Goal: Task Accomplishment & Management: Complete application form

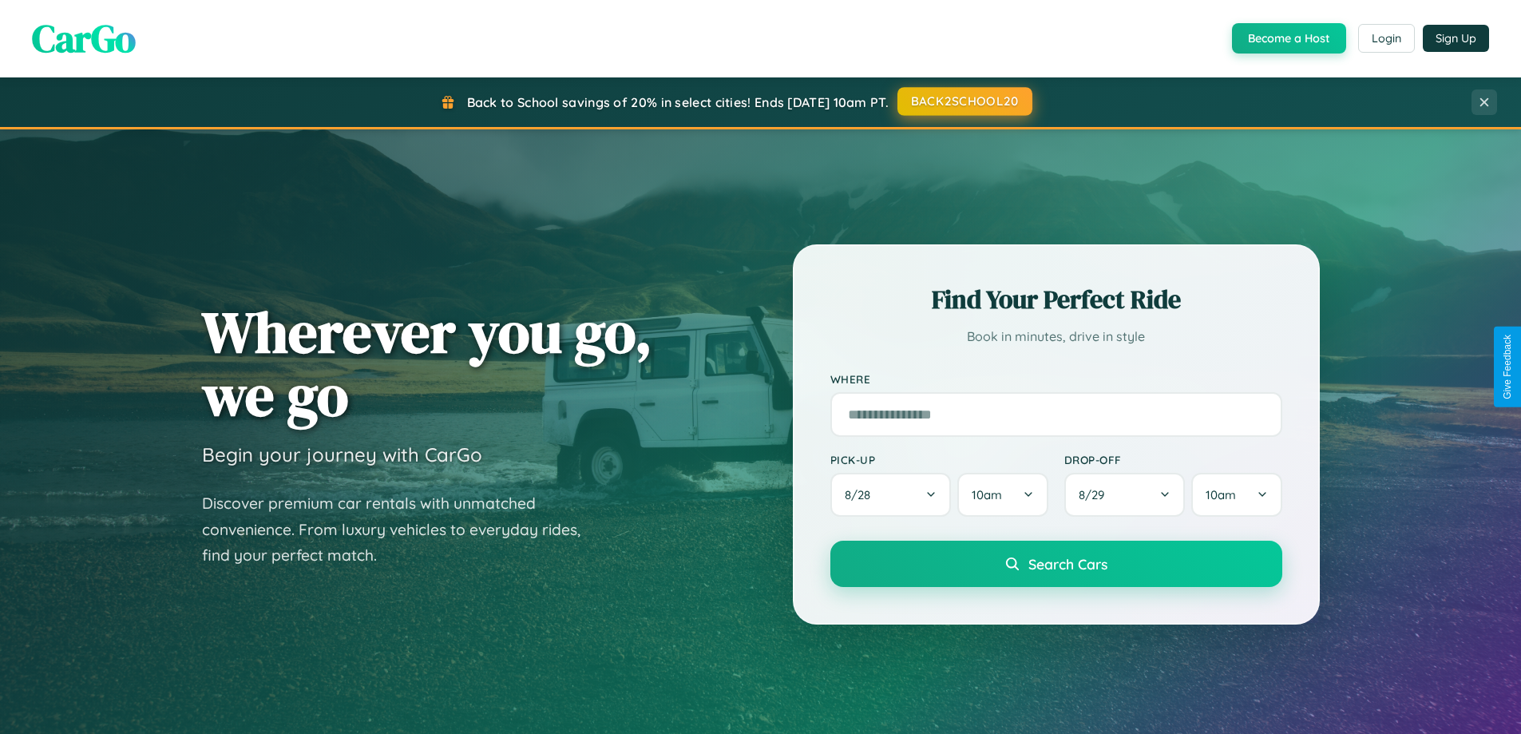
click at [964, 101] on button "BACK2SCHOOL20" at bounding box center [965, 101] width 135 height 29
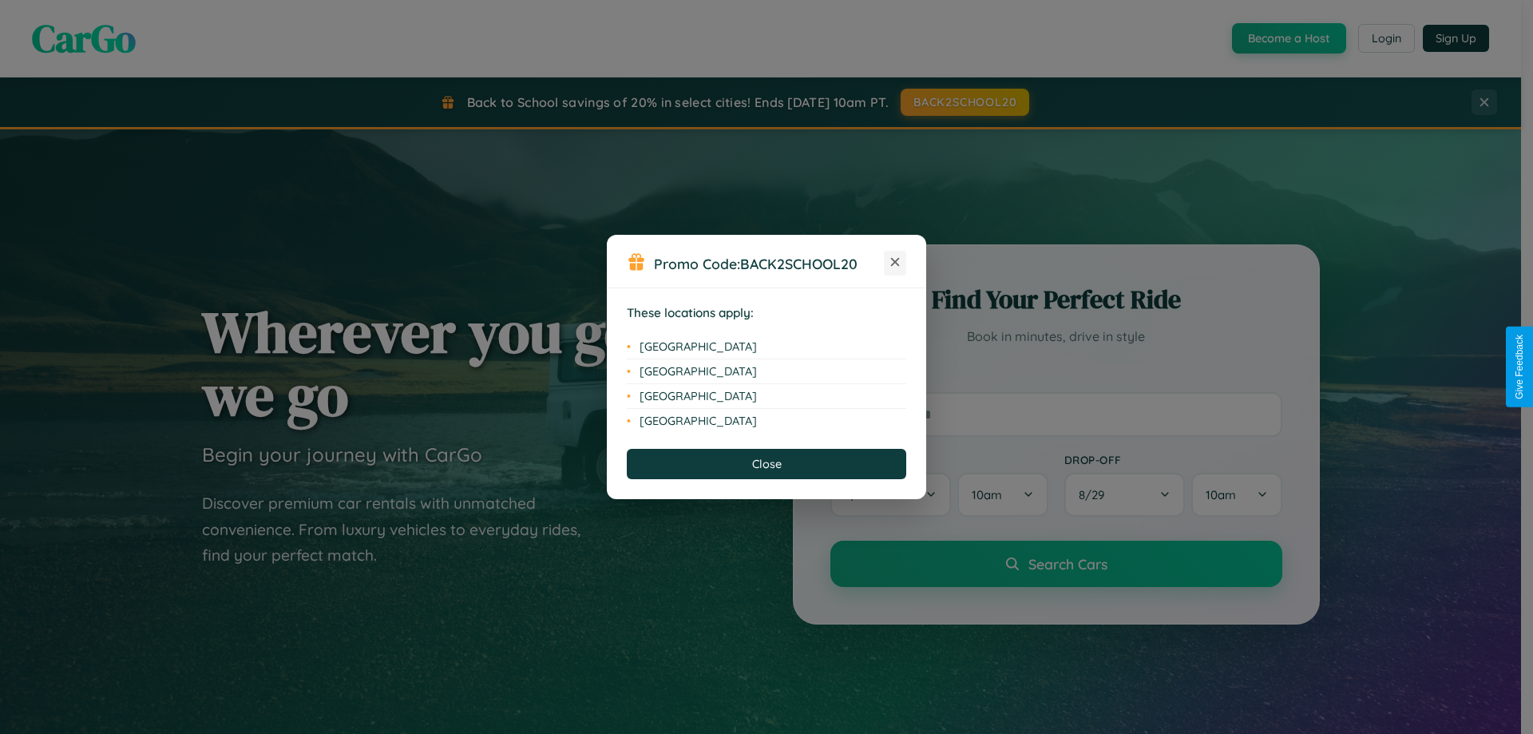
click at [895, 263] on icon at bounding box center [895, 262] width 9 height 9
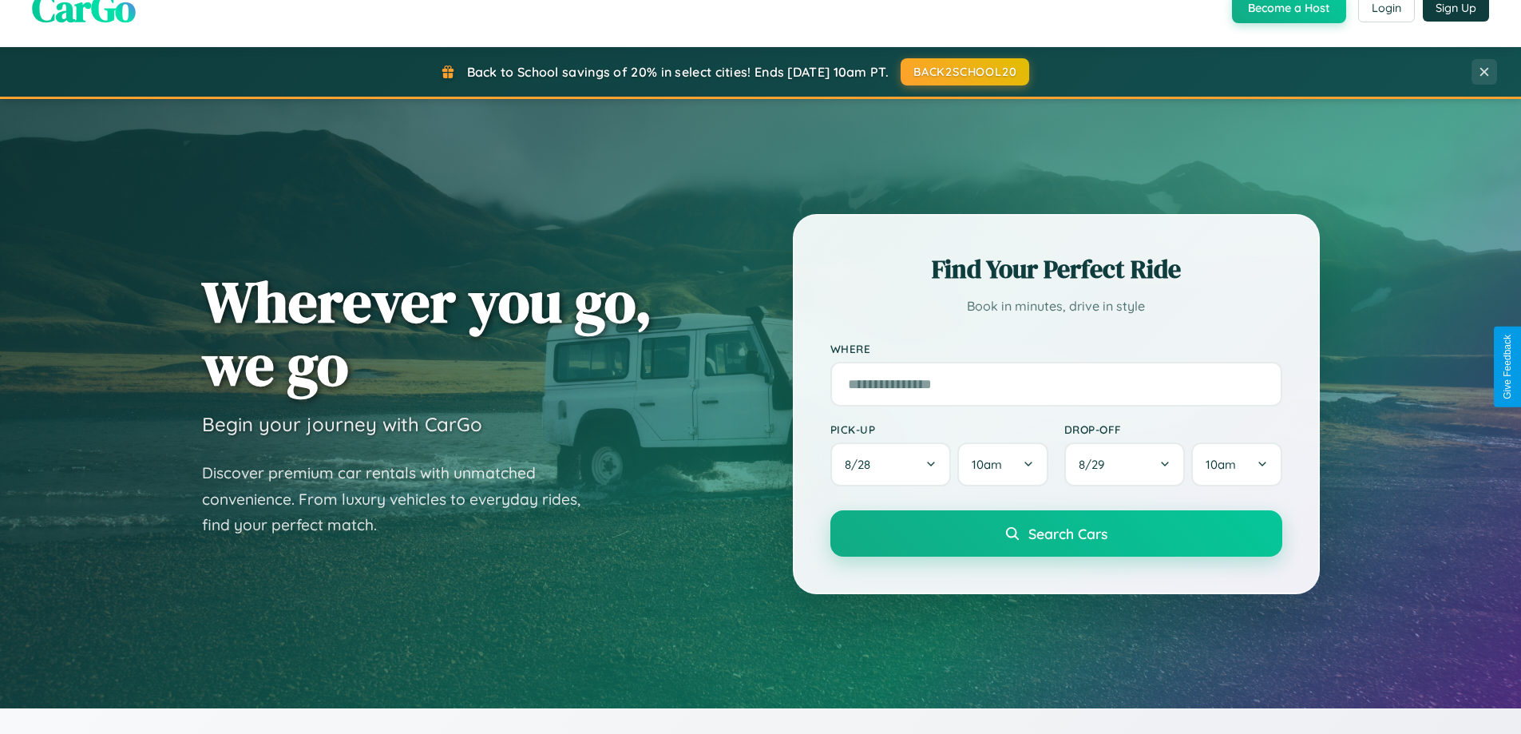
scroll to position [3073, 0]
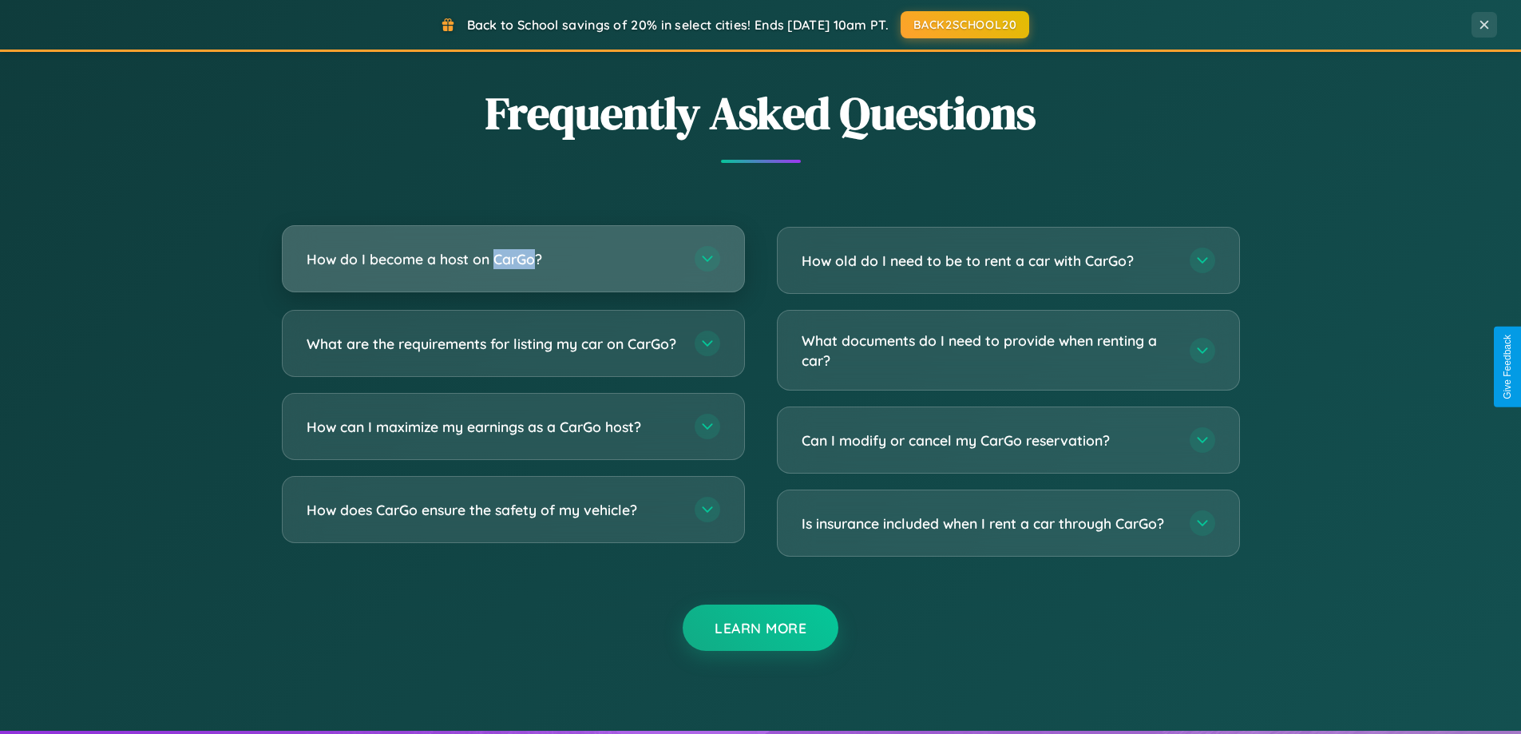
click at [513, 259] on h3 "How do I become a host on CarGo?" at bounding box center [493, 259] width 372 height 20
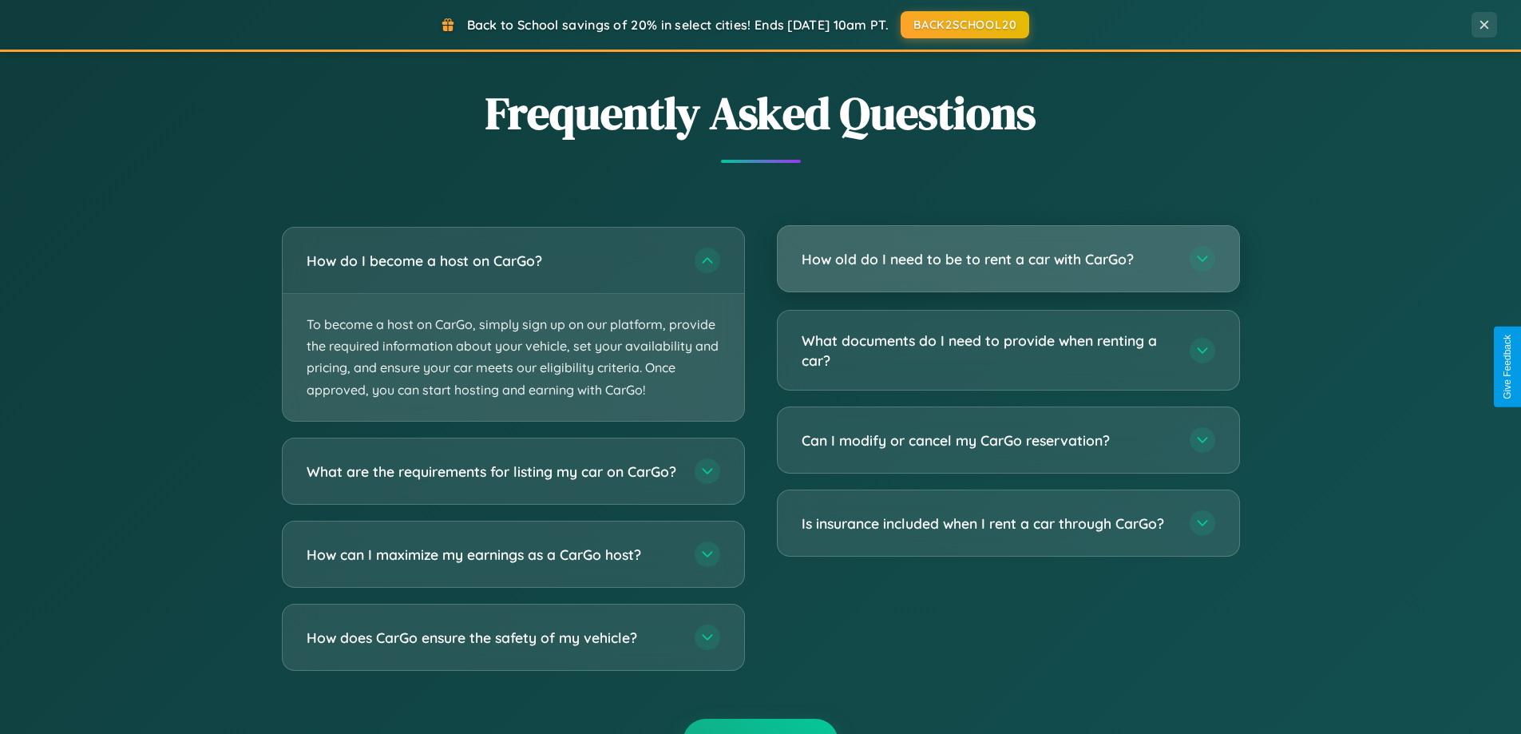
click at [1008, 260] on h3 "How old do I need to be to rent a car with CarGo?" at bounding box center [988, 259] width 372 height 20
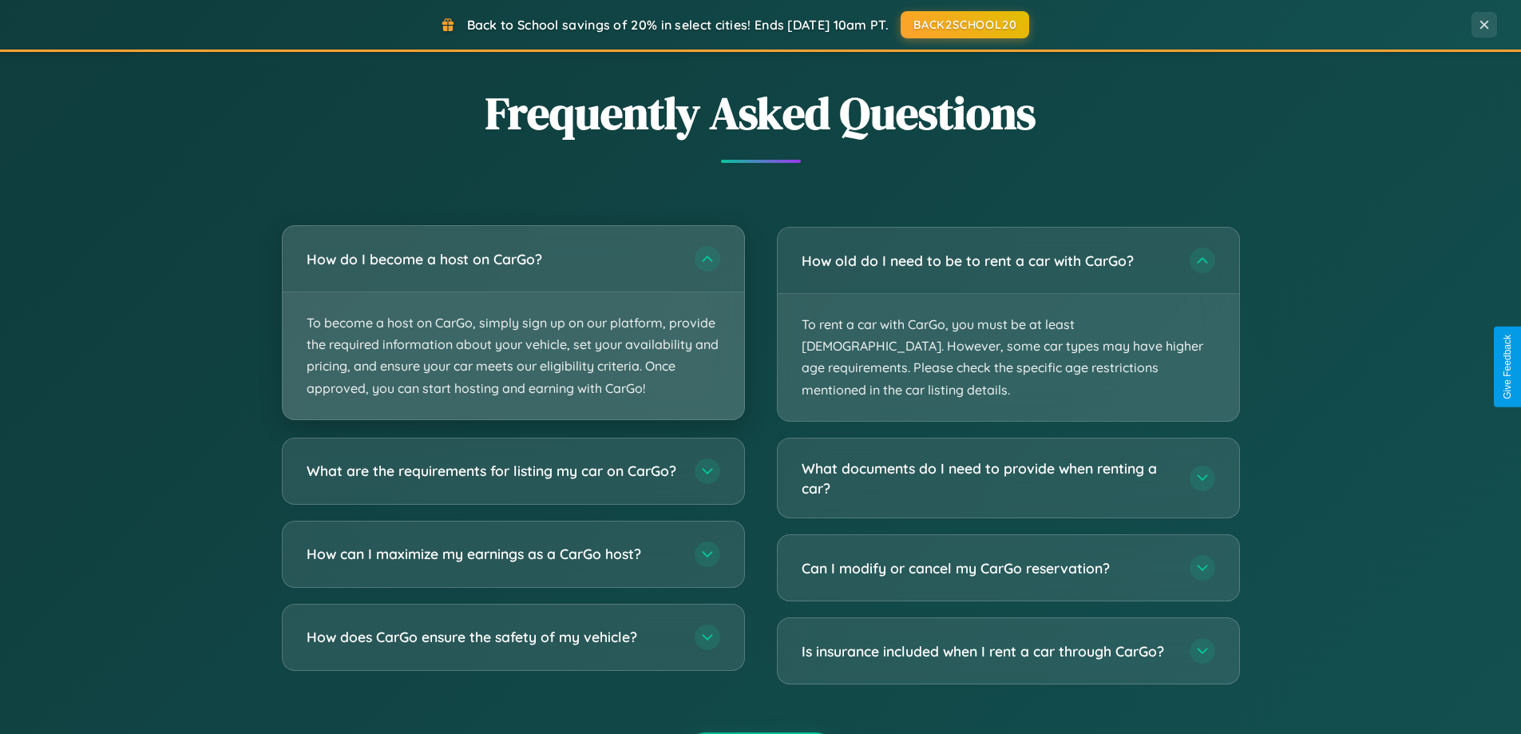
click at [513, 323] on p "To become a host on CarGo, simply sign up on our platform, provide the required…" at bounding box center [514, 355] width 462 height 127
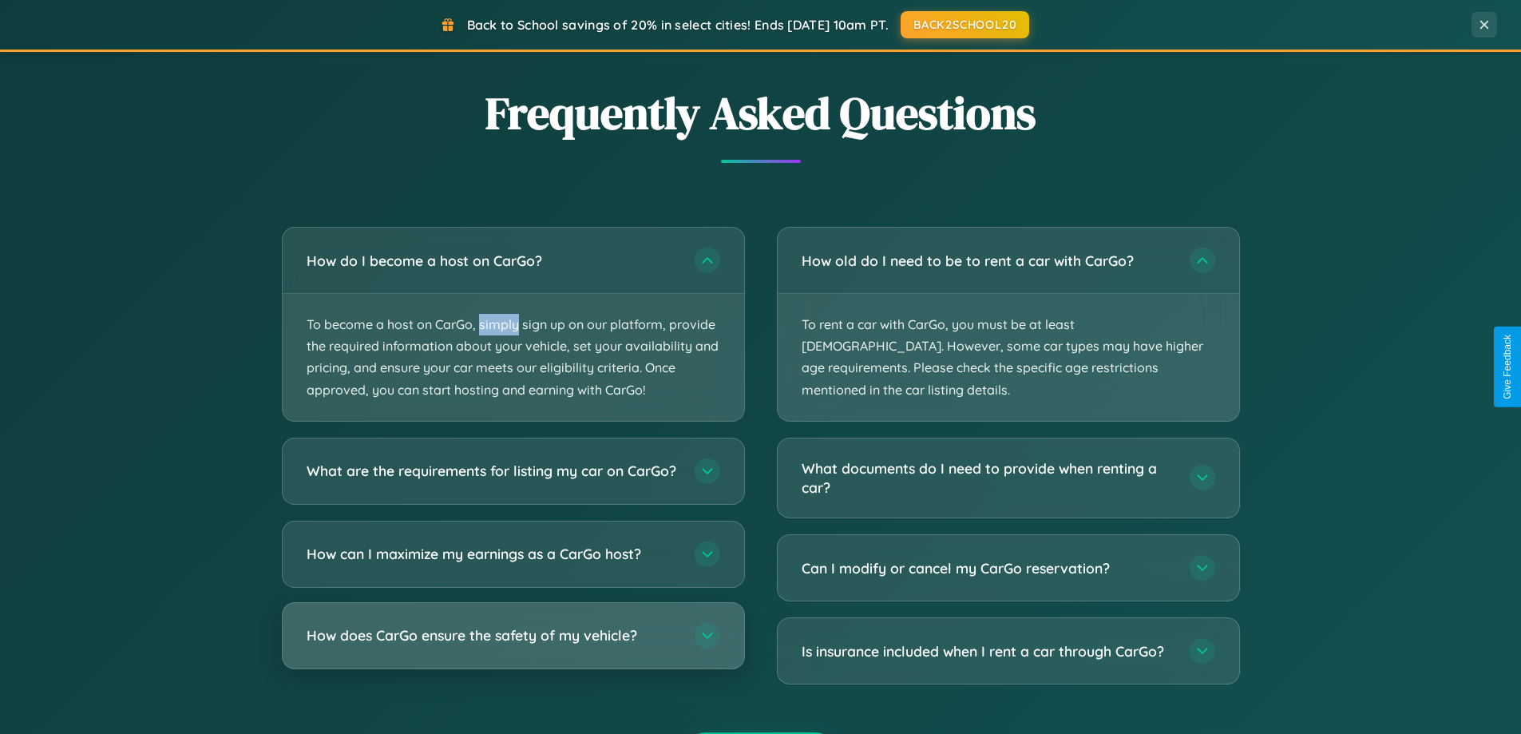
click at [513, 645] on h3 "How does CarGo ensure the safety of my vehicle?" at bounding box center [493, 635] width 372 height 20
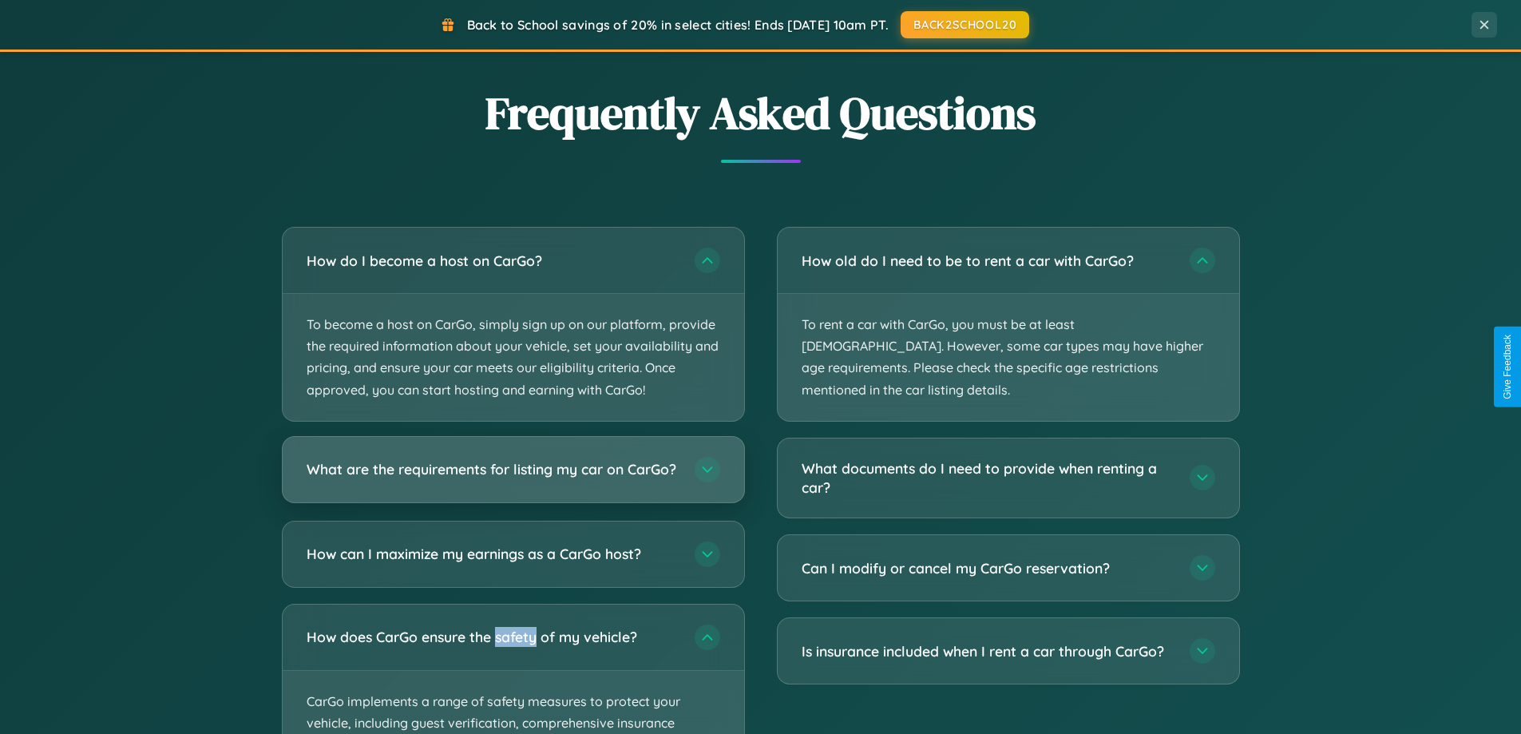
click at [513, 478] on h3 "What are the requirements for listing my car on CarGo?" at bounding box center [493, 469] width 372 height 20
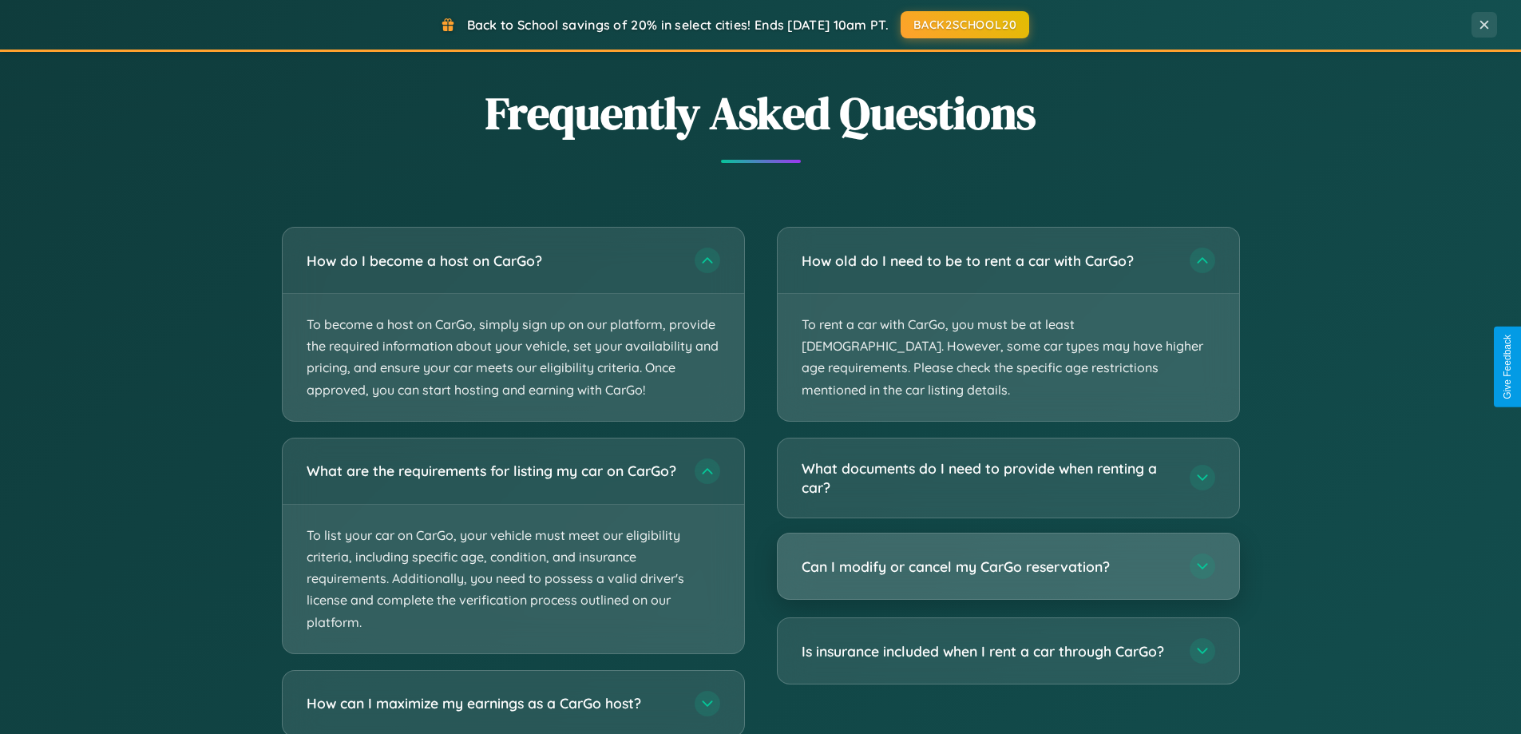
click at [1008, 557] on h3 "Can I modify or cancel my CarGo reservation?" at bounding box center [988, 567] width 372 height 20
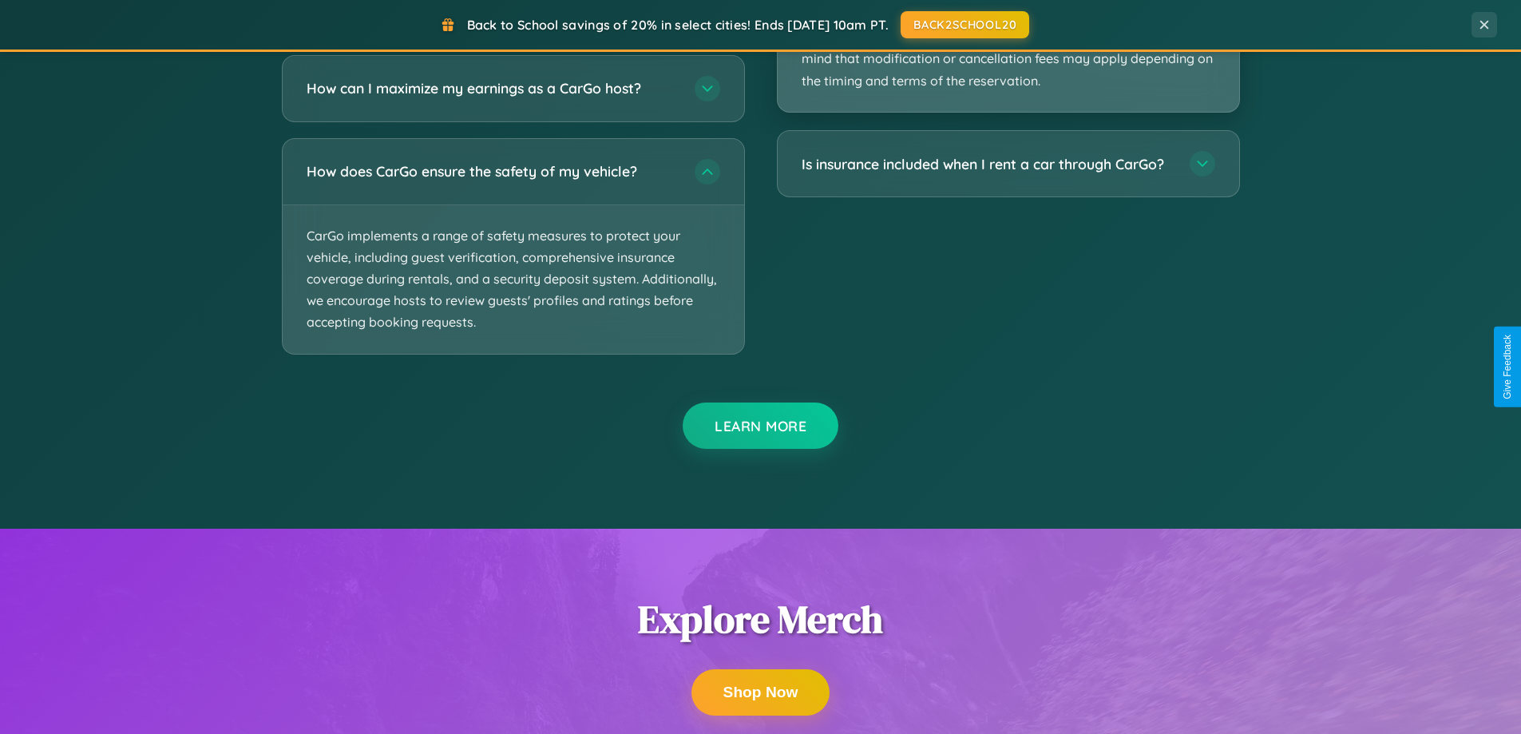
scroll to position [3035, 0]
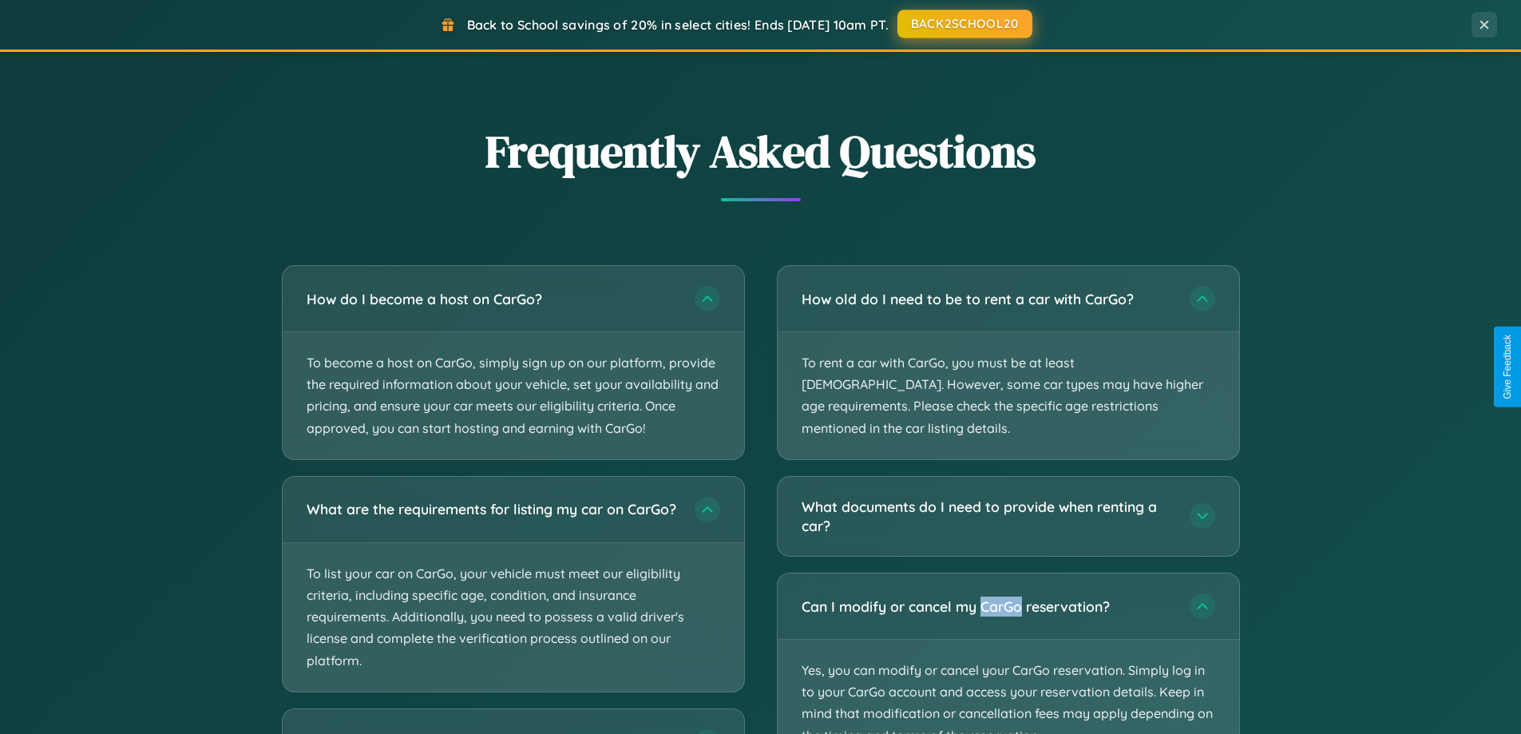
click at [964, 24] on button "BACK2SCHOOL20" at bounding box center [965, 24] width 135 height 29
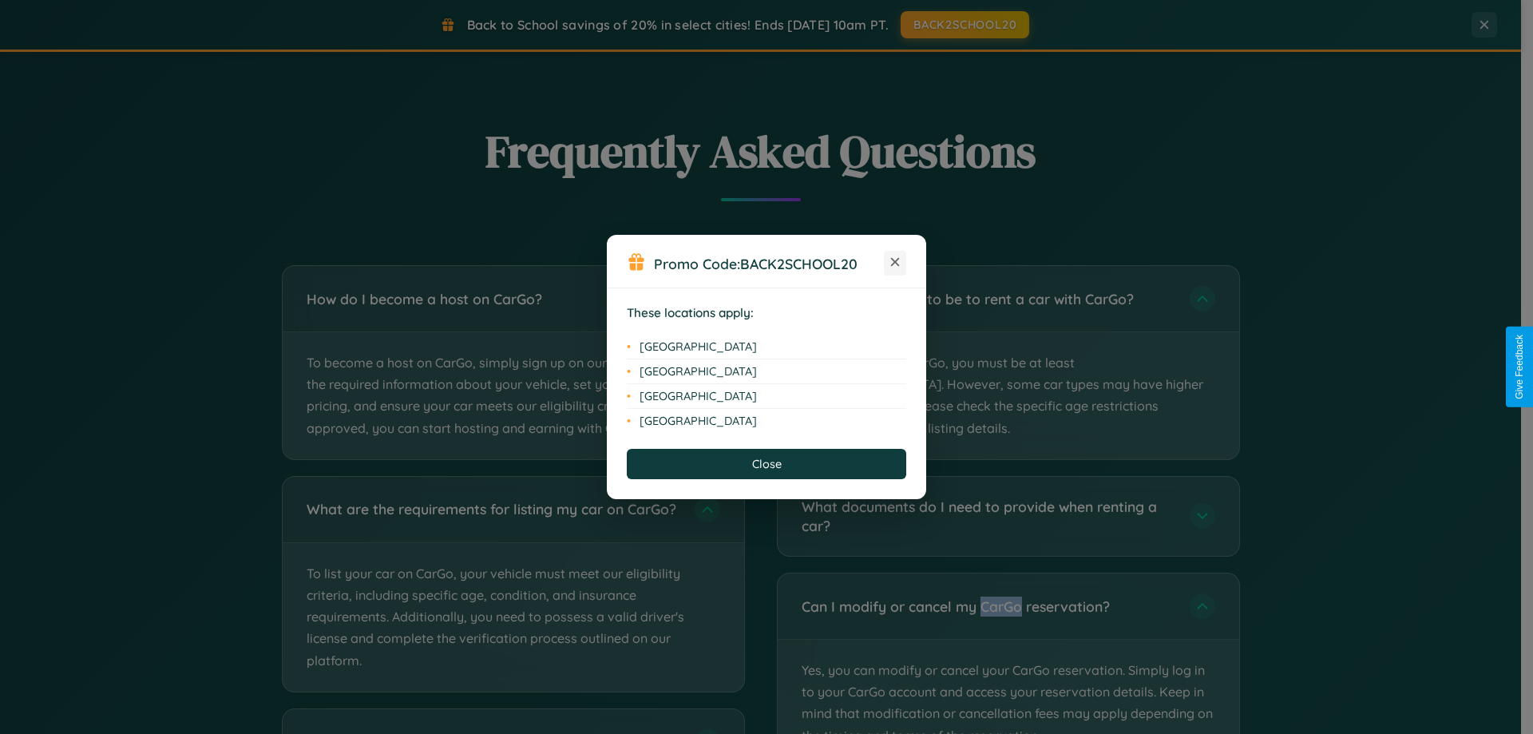
click at [895, 263] on icon at bounding box center [895, 262] width 9 height 9
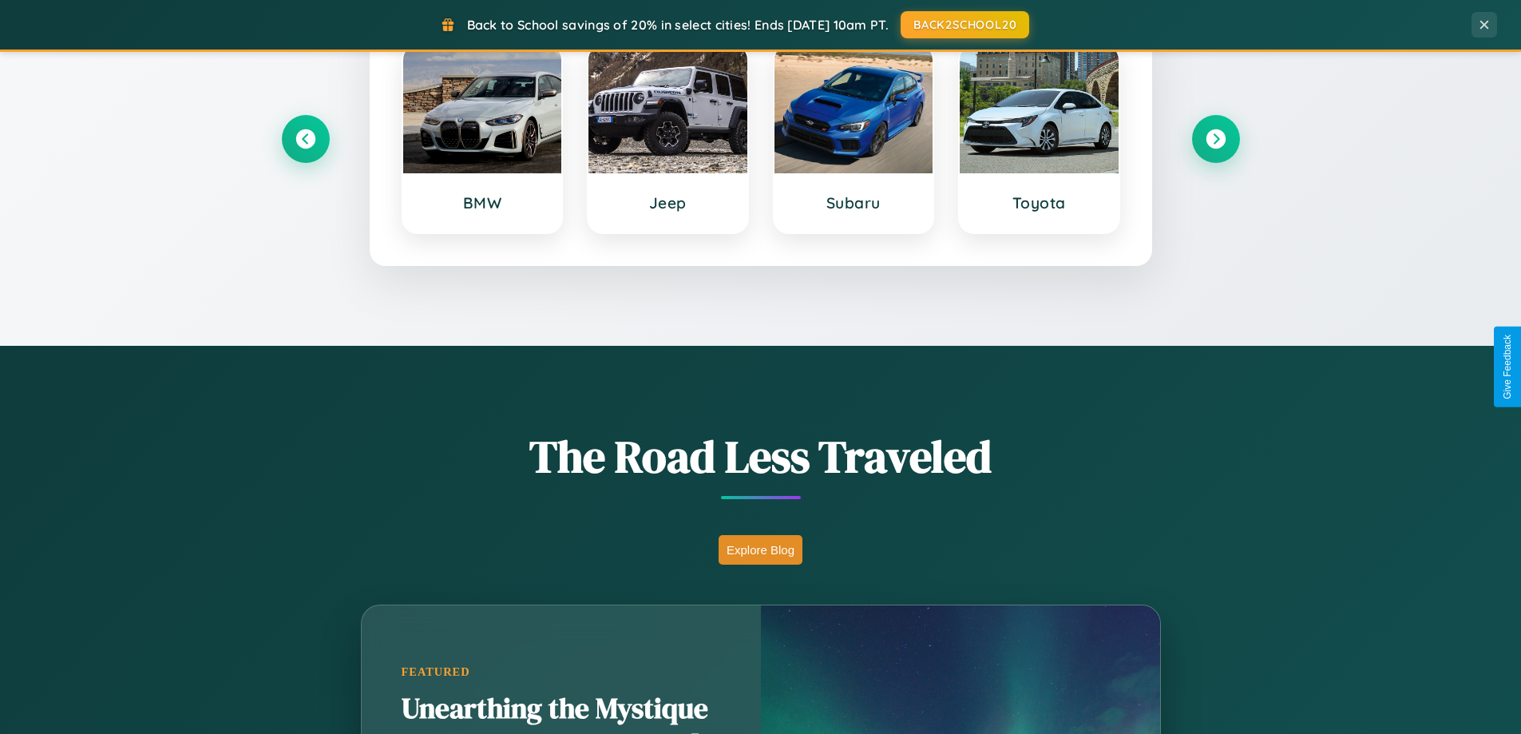
scroll to position [0, 0]
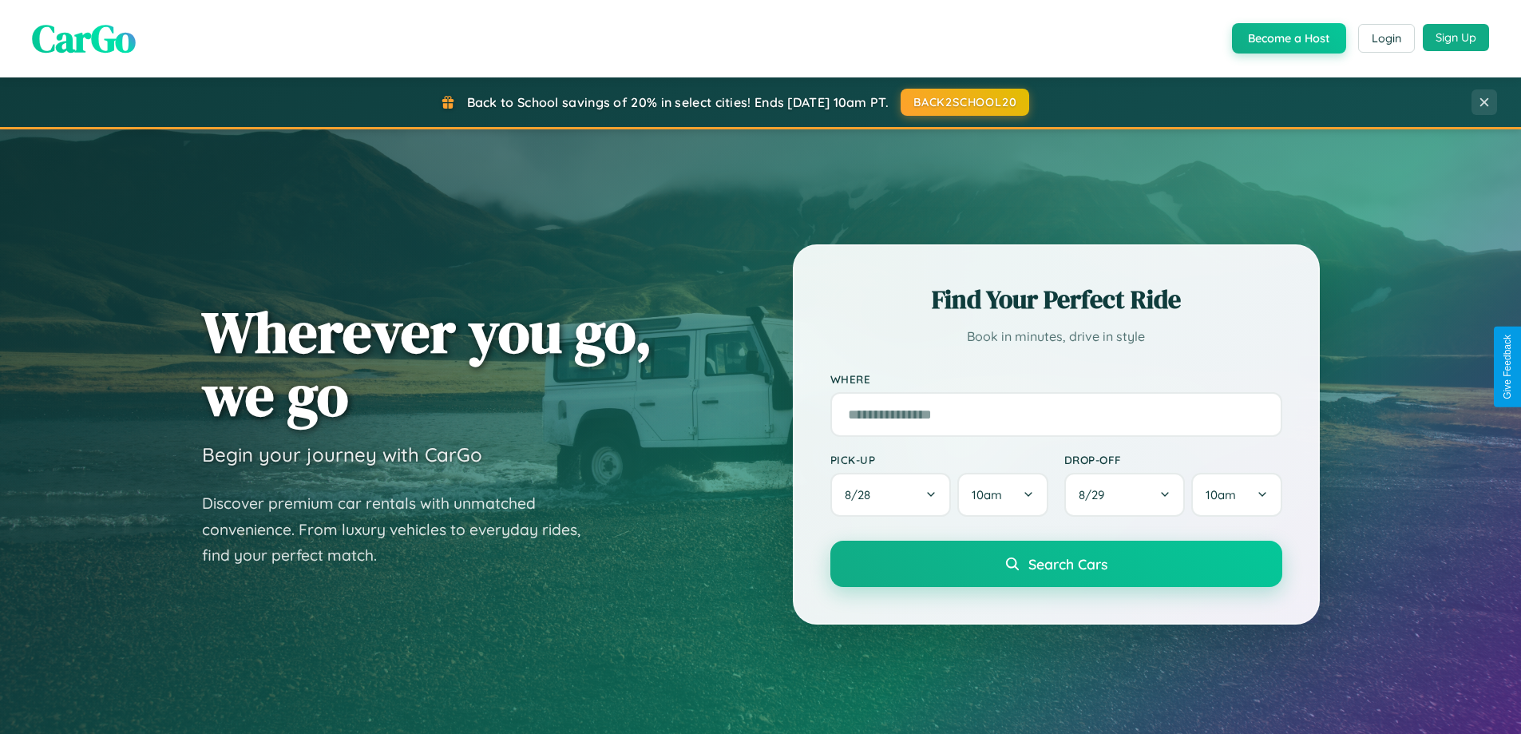
click at [1456, 38] on button "Sign Up" at bounding box center [1456, 37] width 66 height 27
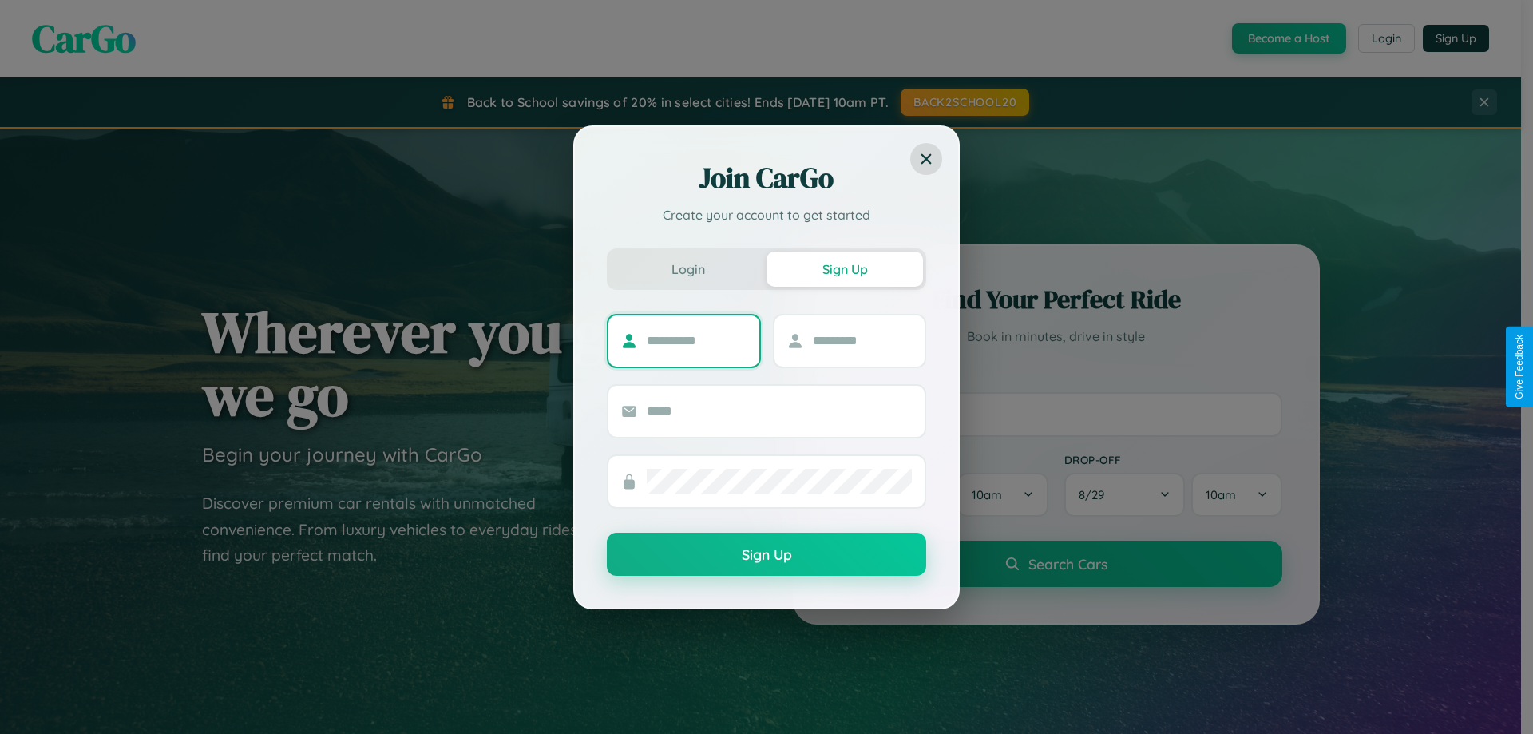
click at [696, 340] on input "text" at bounding box center [697, 341] width 100 height 26
type input "****"
click at [862, 340] on input "text" at bounding box center [863, 341] width 100 height 26
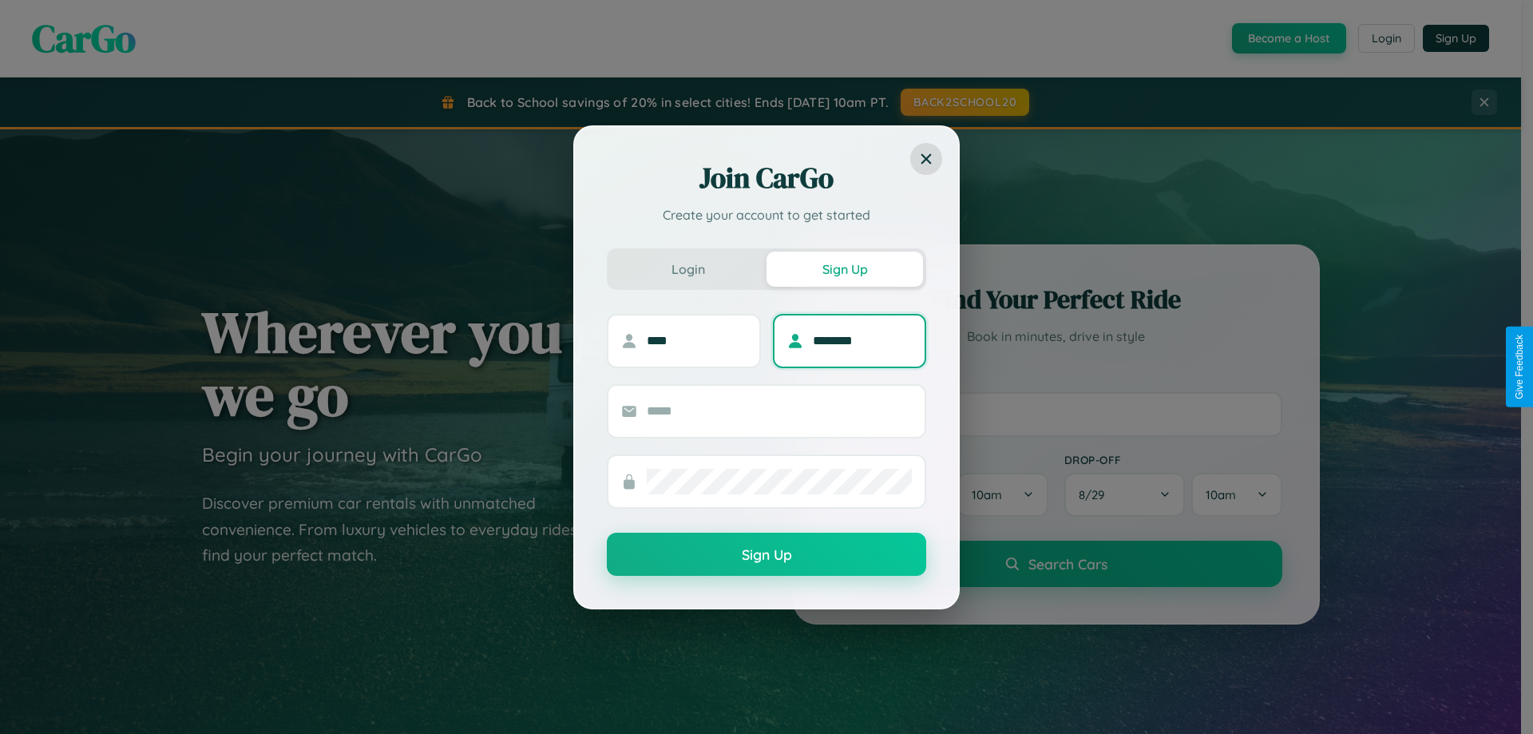
type input "********"
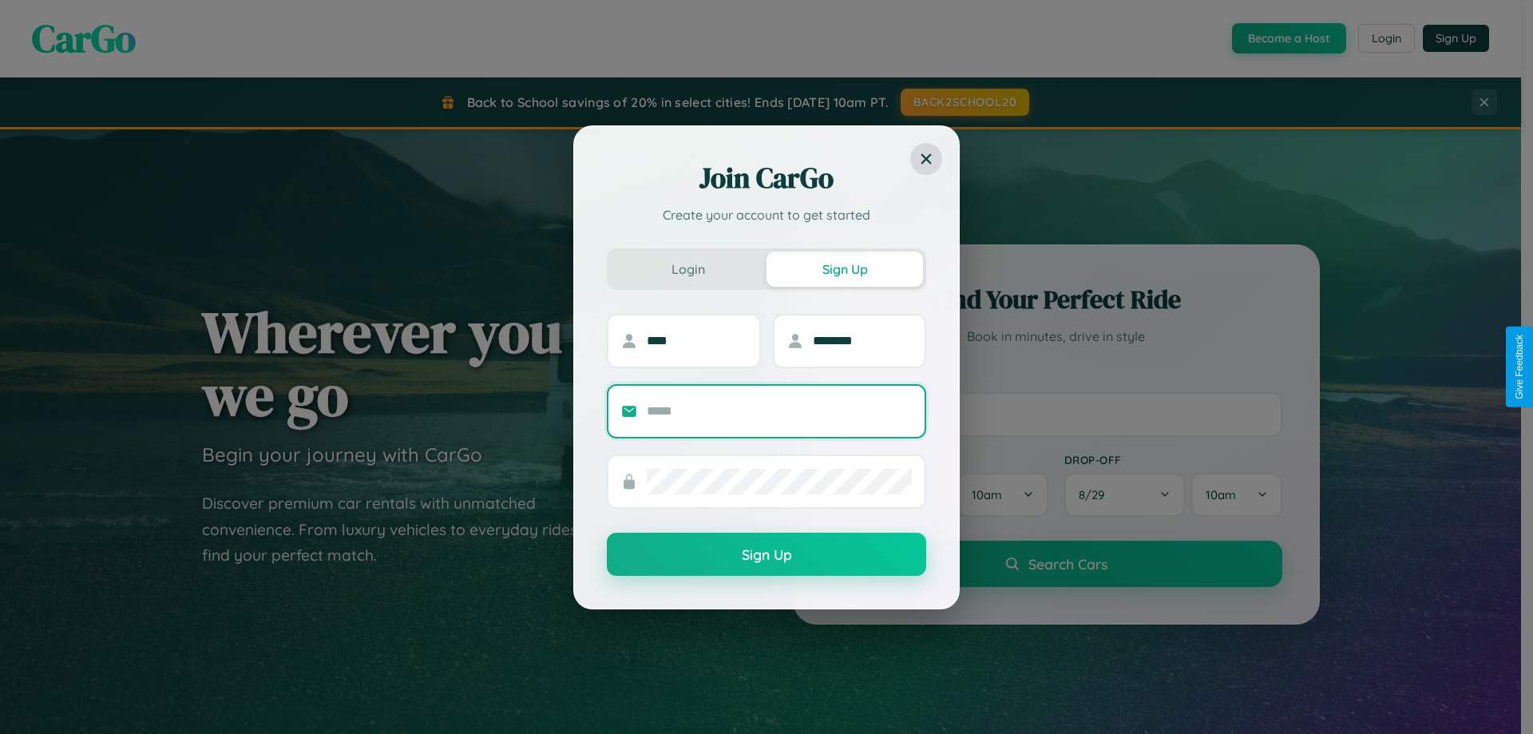
click at [779, 410] on input "text" at bounding box center [779, 412] width 265 height 26
type input "**********"
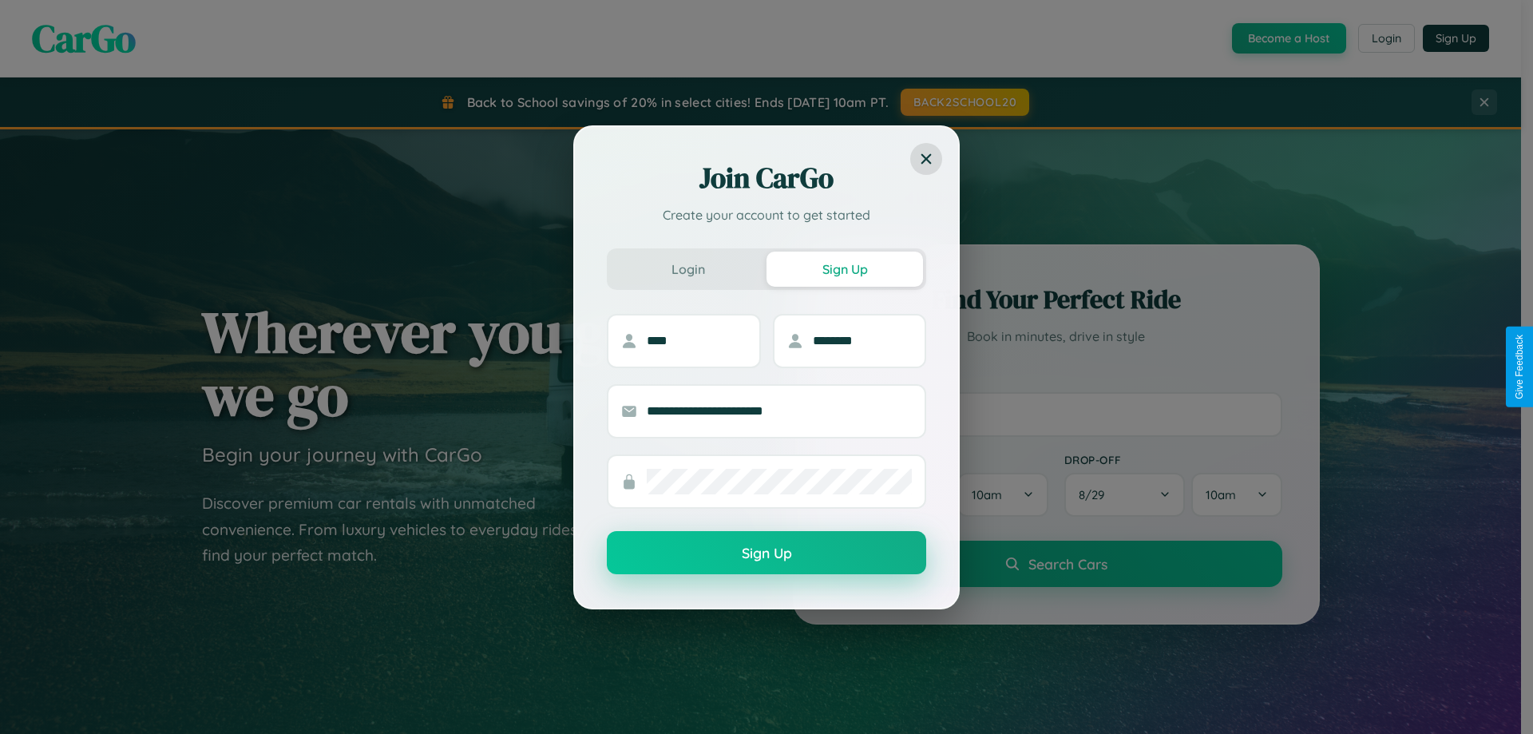
click at [767, 553] on button "Sign Up" at bounding box center [766, 552] width 319 height 43
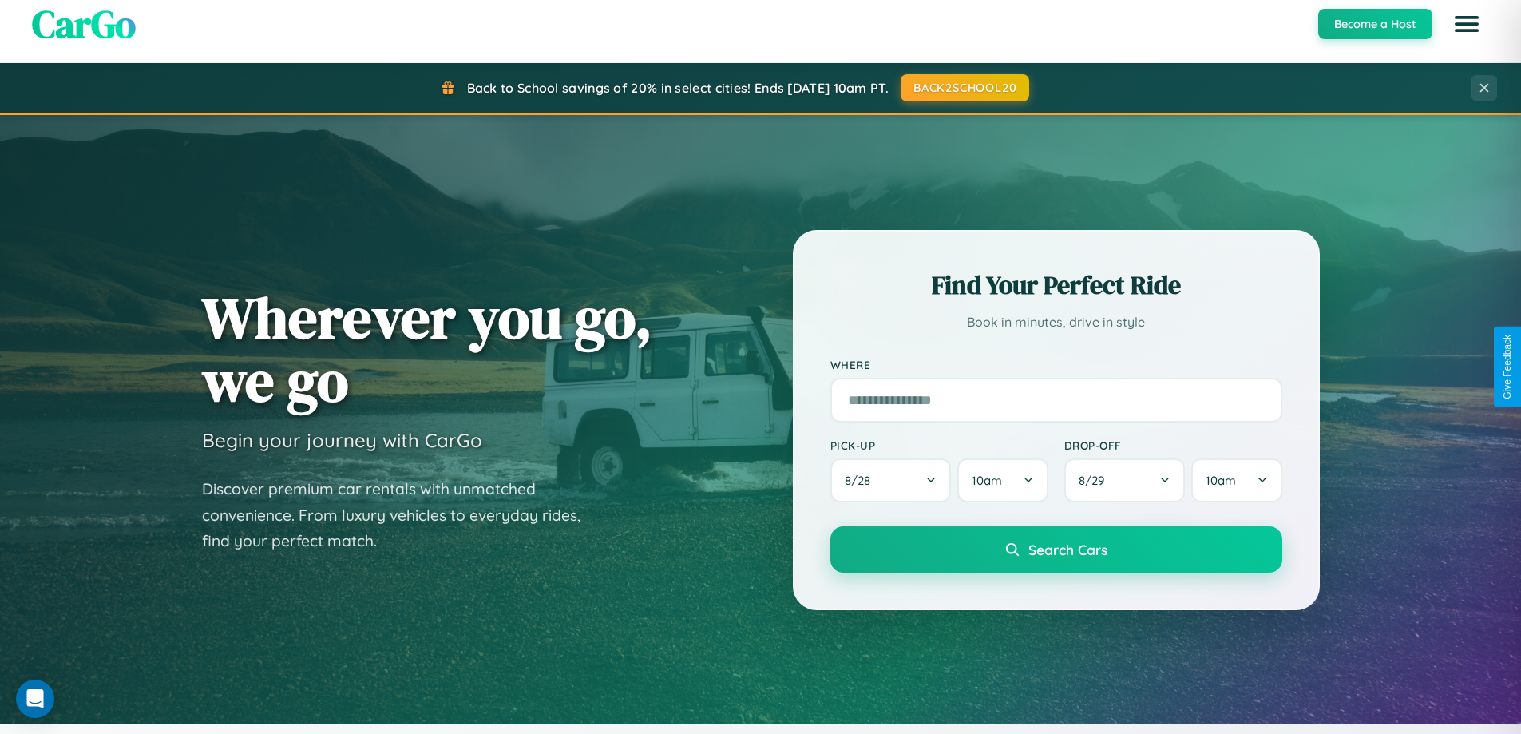
scroll to position [688, 0]
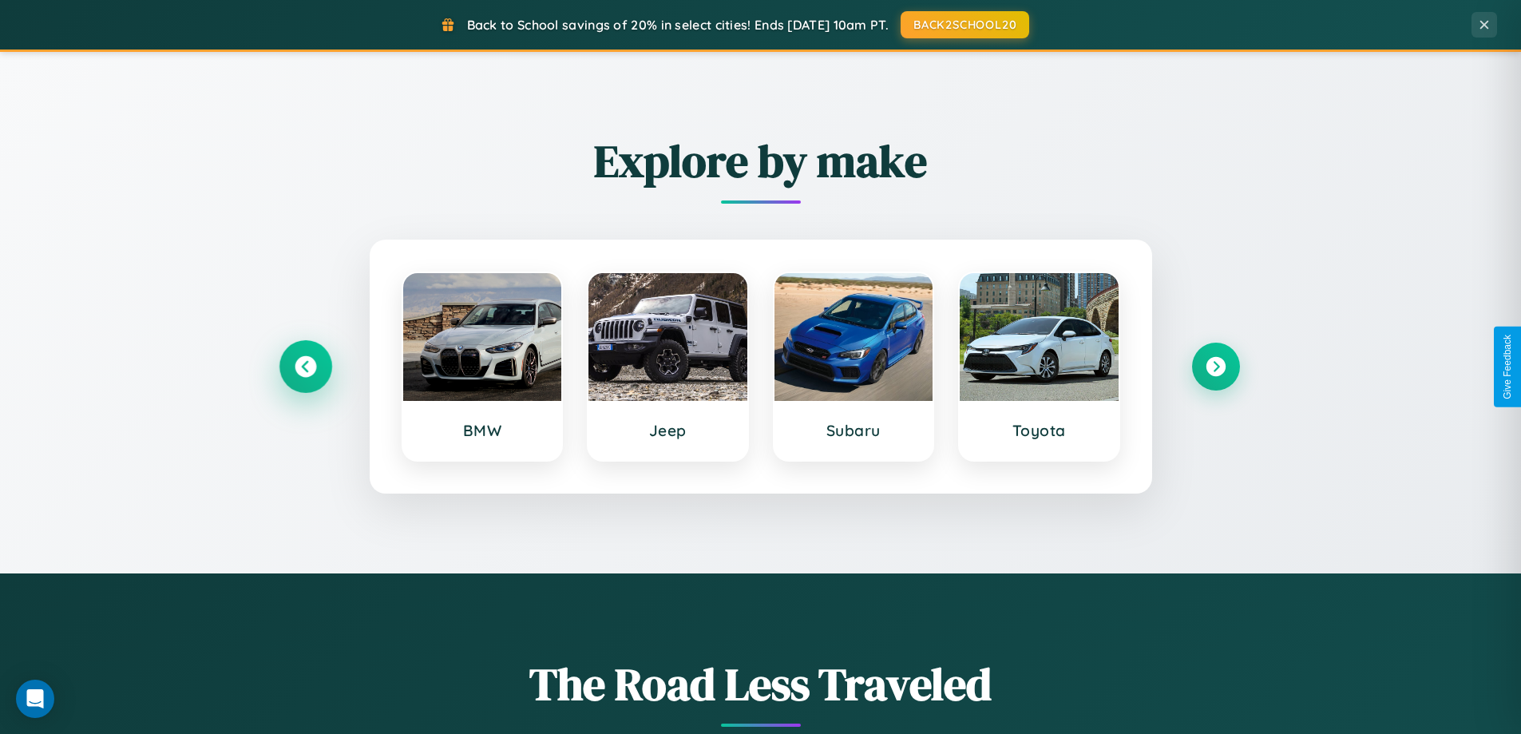
click at [305, 367] on icon at bounding box center [306, 367] width 22 height 22
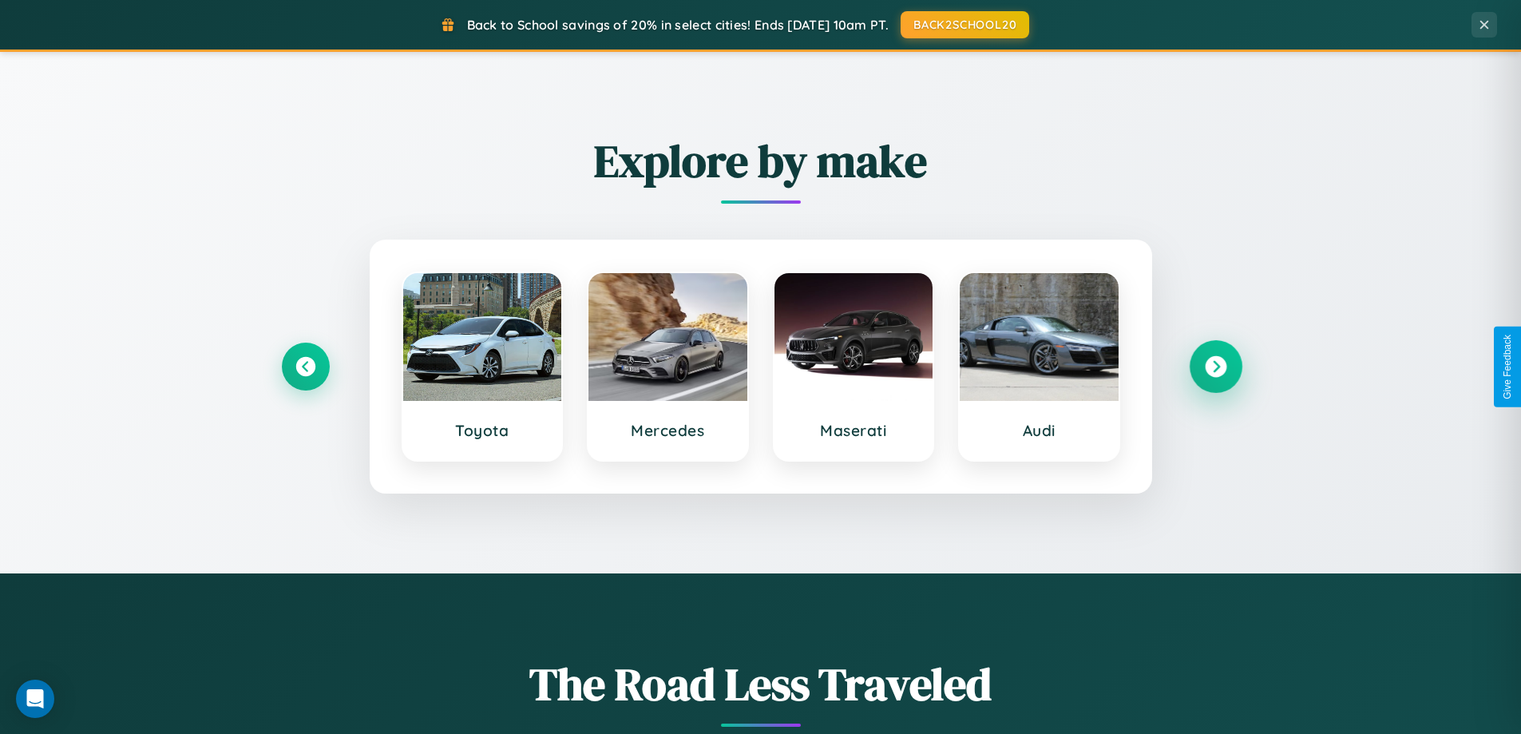
click at [1215, 367] on icon at bounding box center [1216, 367] width 22 height 22
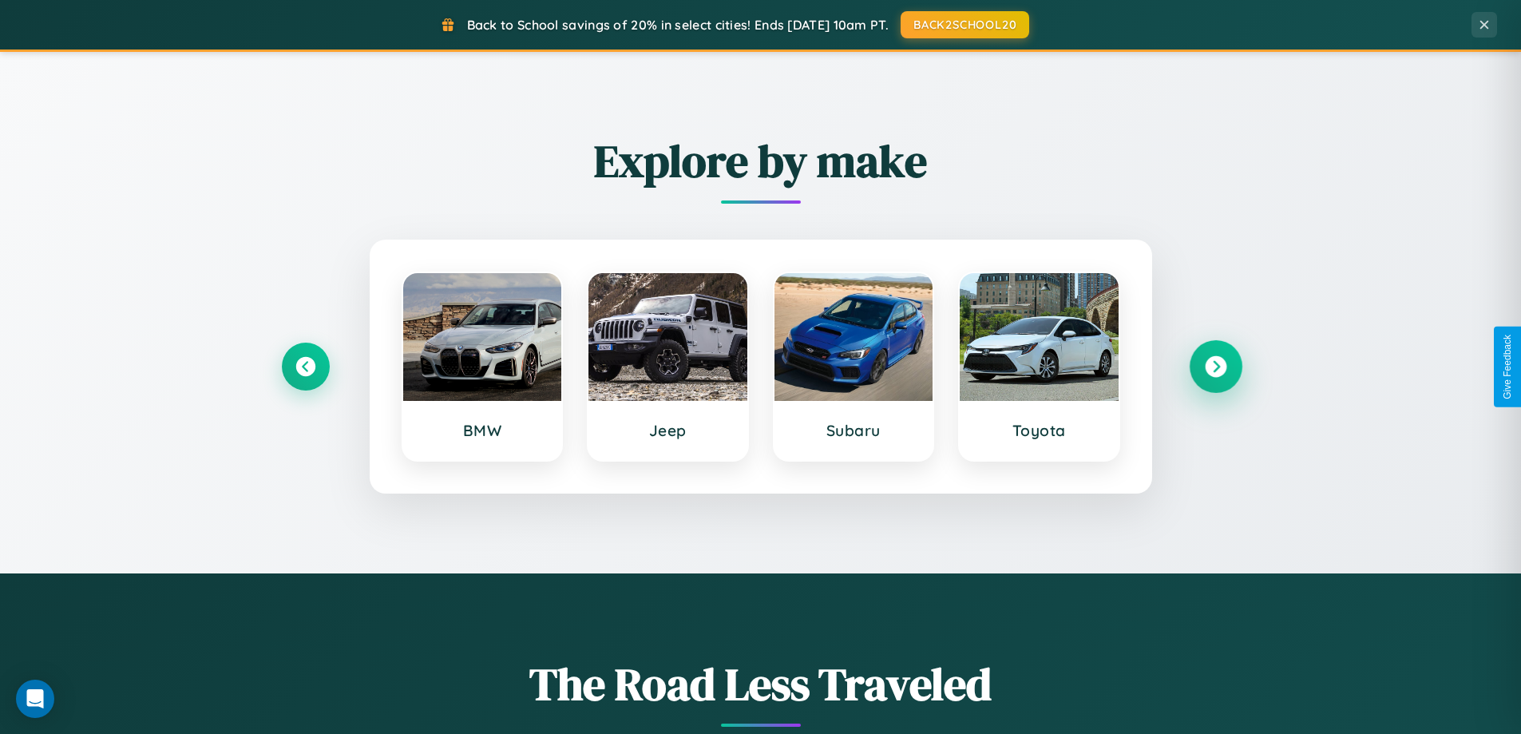
click at [1215, 367] on icon at bounding box center [1216, 367] width 22 height 22
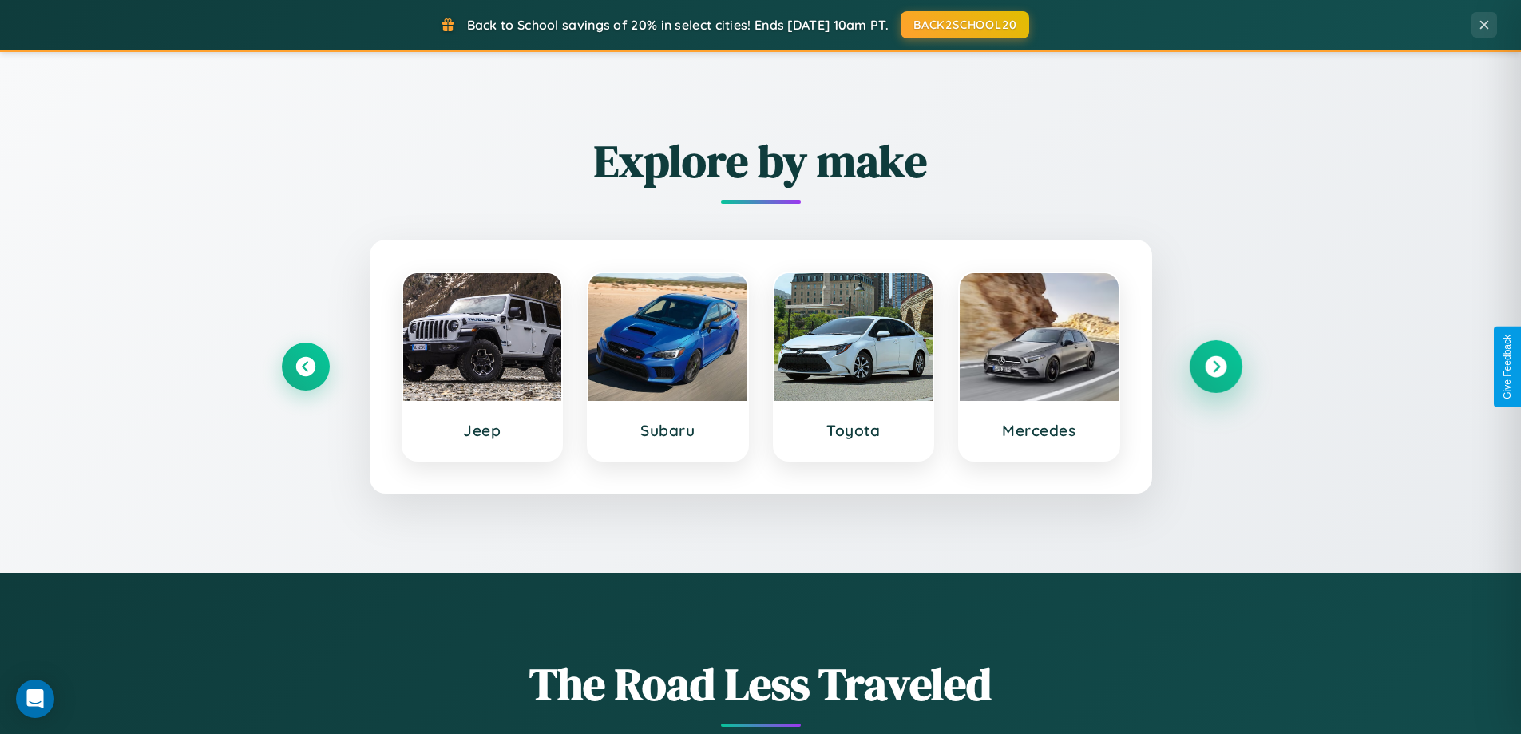
click at [1215, 367] on icon at bounding box center [1216, 367] width 22 height 22
